Goal: Task Accomplishment & Management: Manage account settings

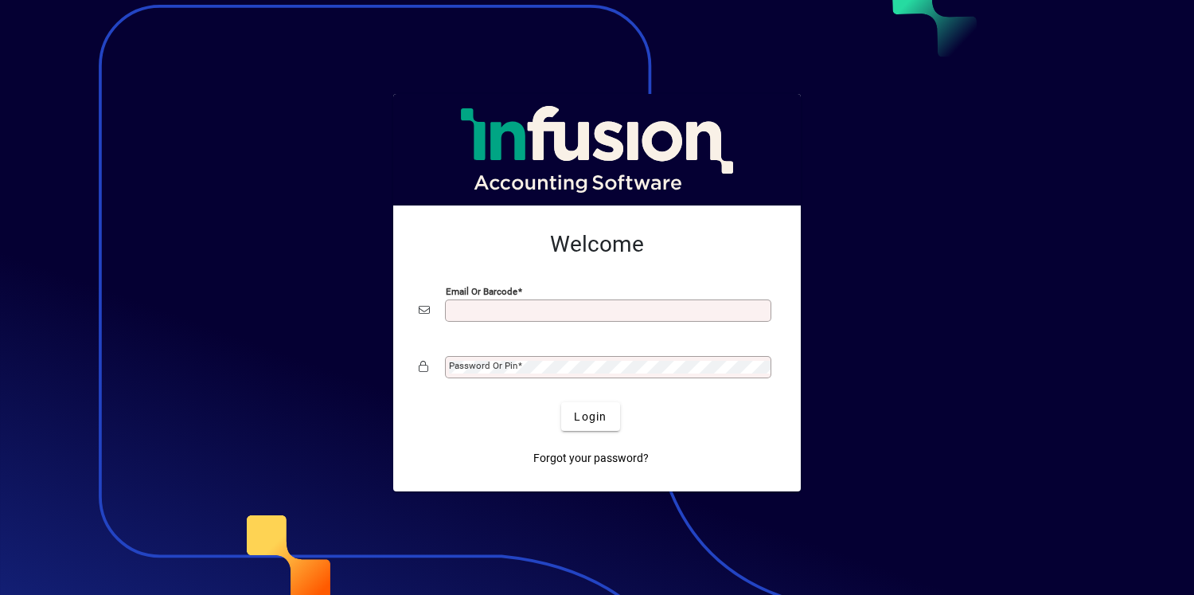
click at [680, 316] on input "Email or Barcode" at bounding box center [610, 310] width 322 height 13
type input "**********"
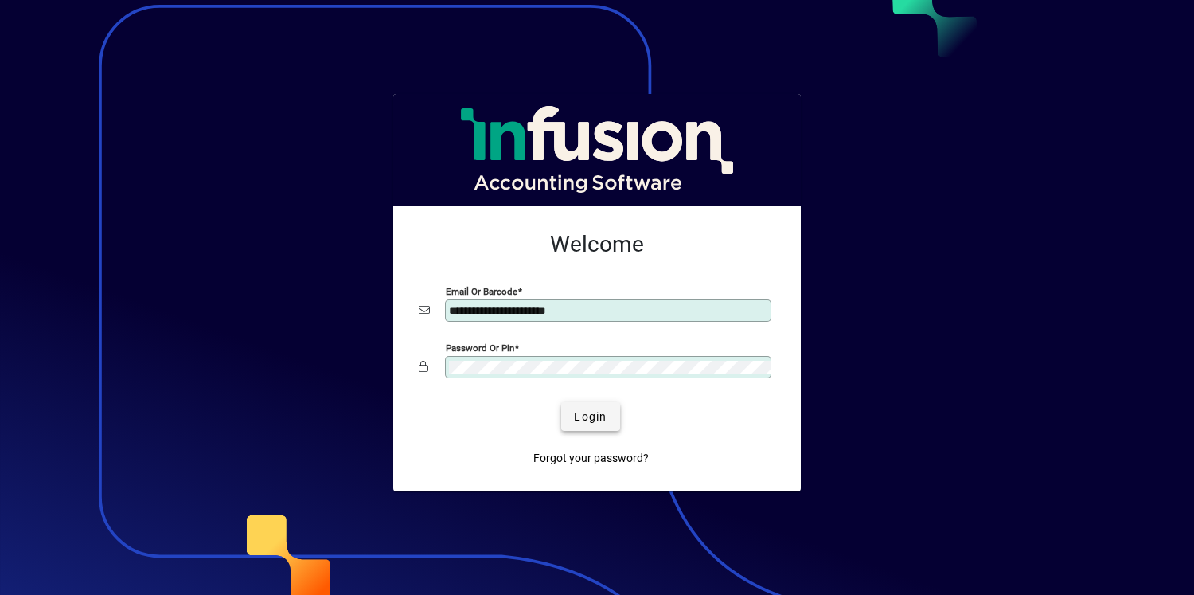
click at [591, 419] on span "Login" at bounding box center [590, 416] width 33 height 17
